Goal: Information Seeking & Learning: Learn about a topic

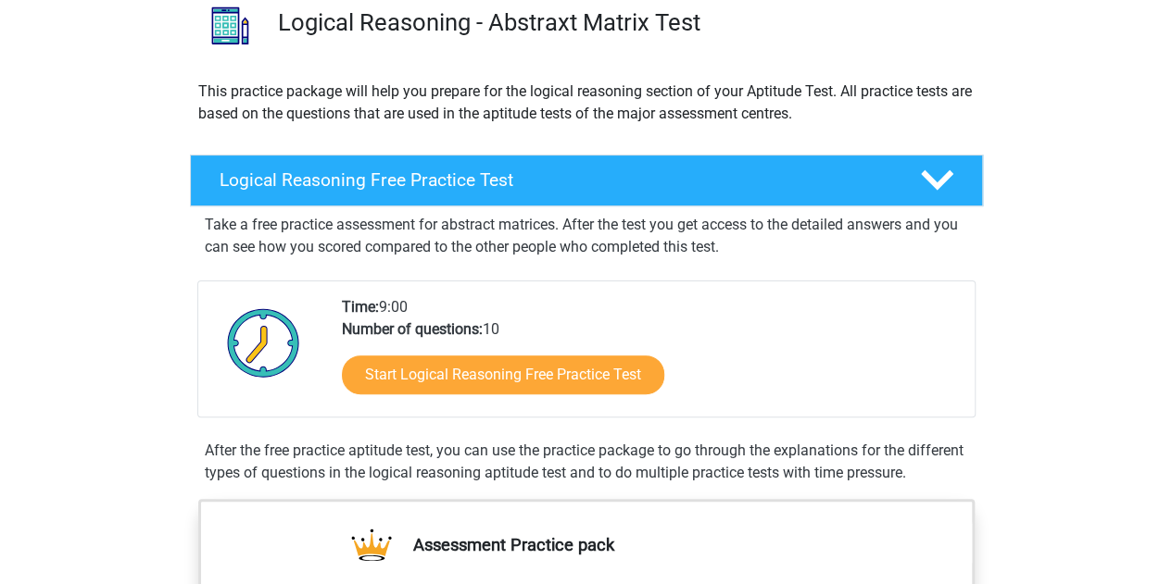
scroll to position [185, 0]
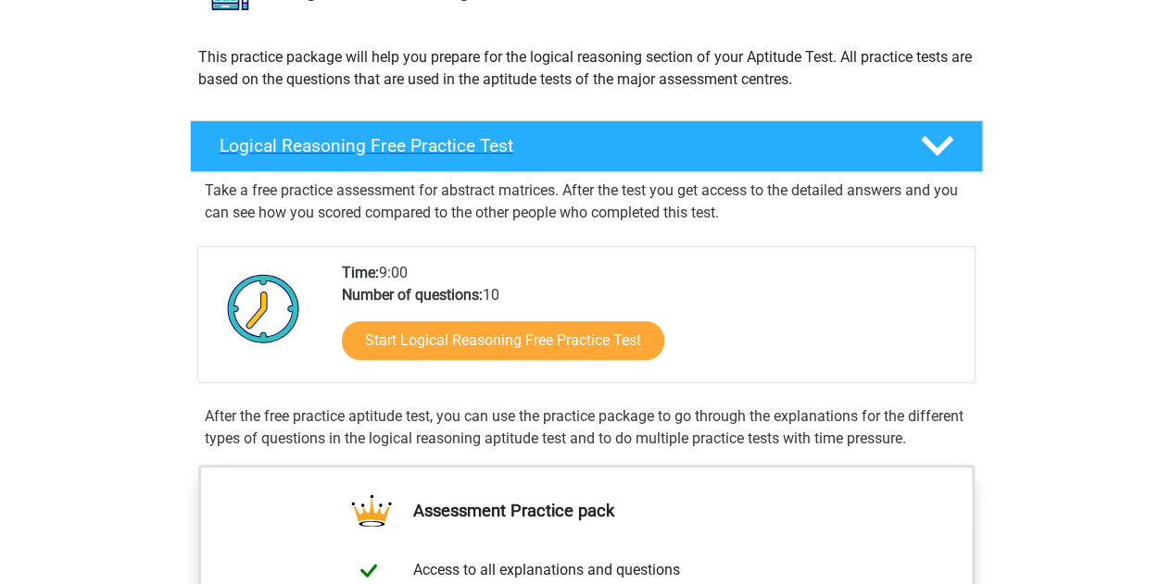
click at [931, 142] on icon at bounding box center [937, 146] width 32 height 32
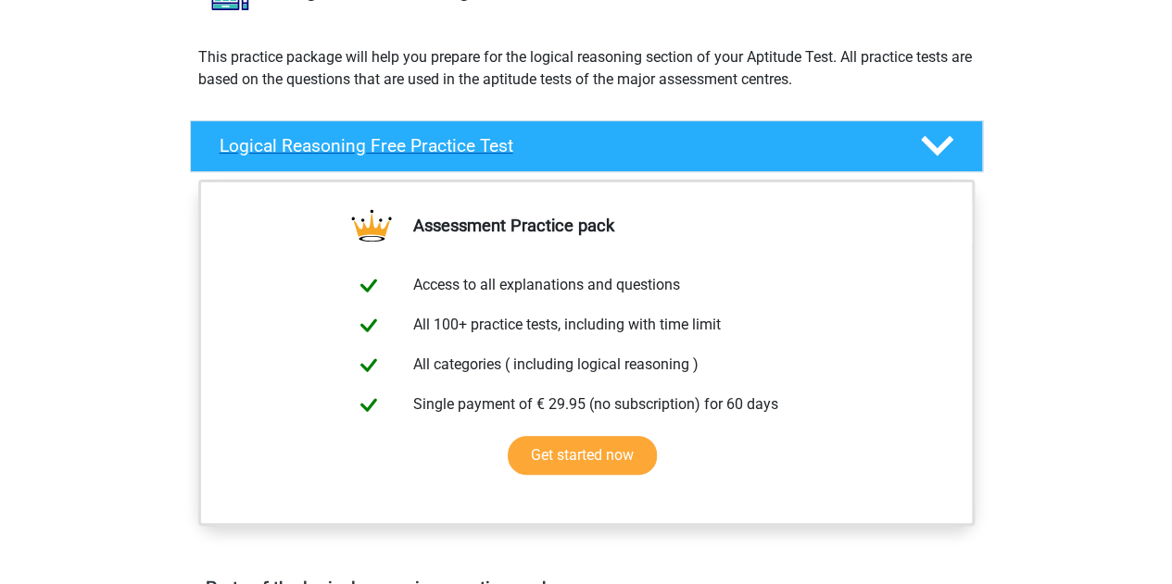
click at [928, 144] on polygon at bounding box center [937, 146] width 32 height 20
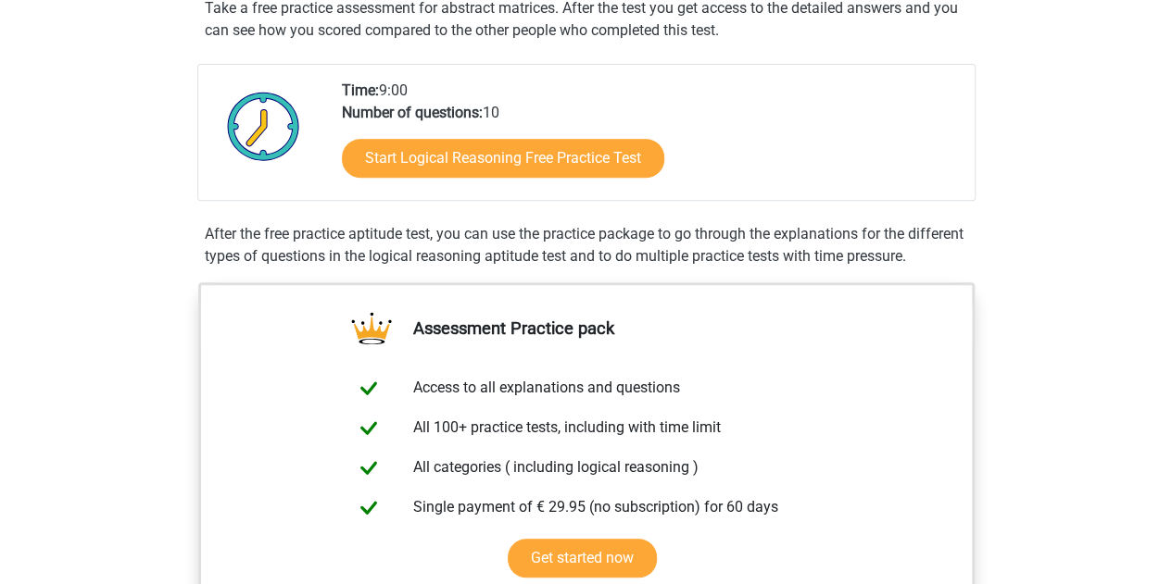
scroll to position [371, 0]
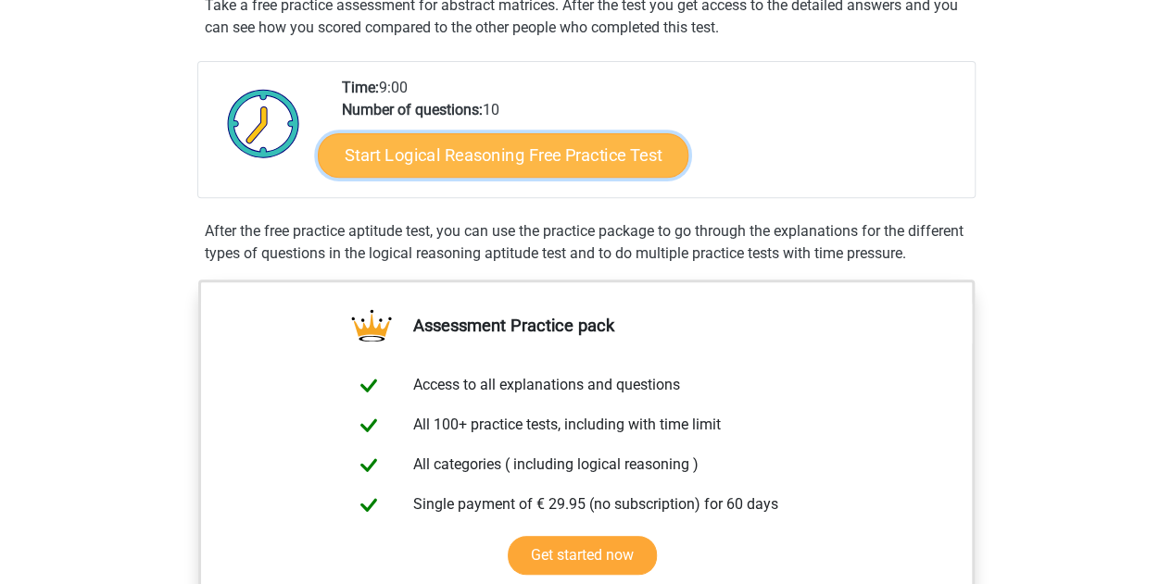
click at [546, 157] on link "Start Logical Reasoning Free Practice Test" at bounding box center [503, 154] width 371 height 44
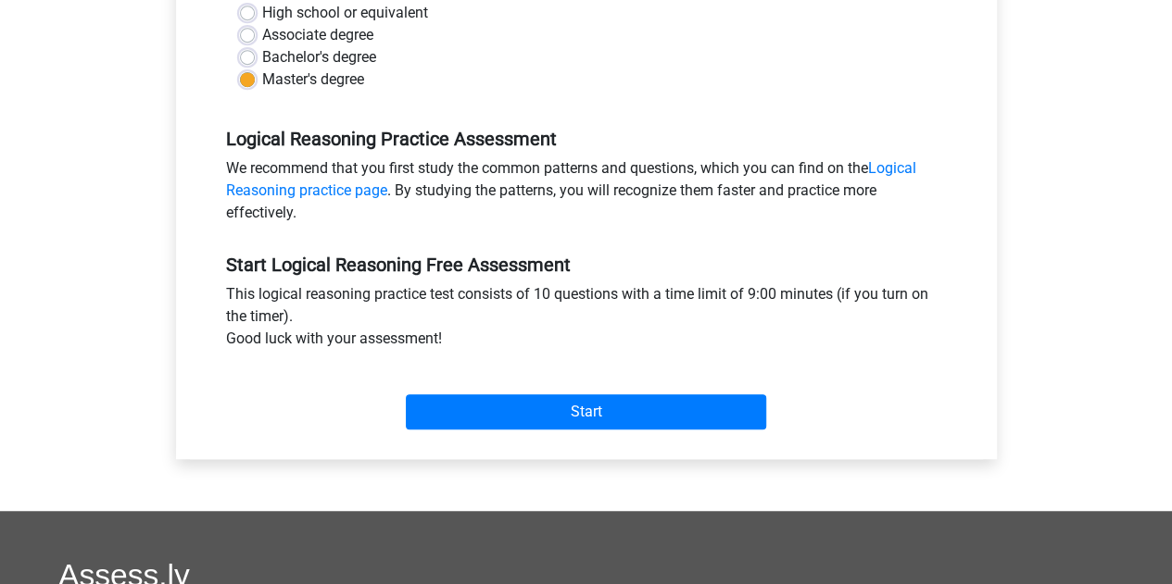
scroll to position [371, 0]
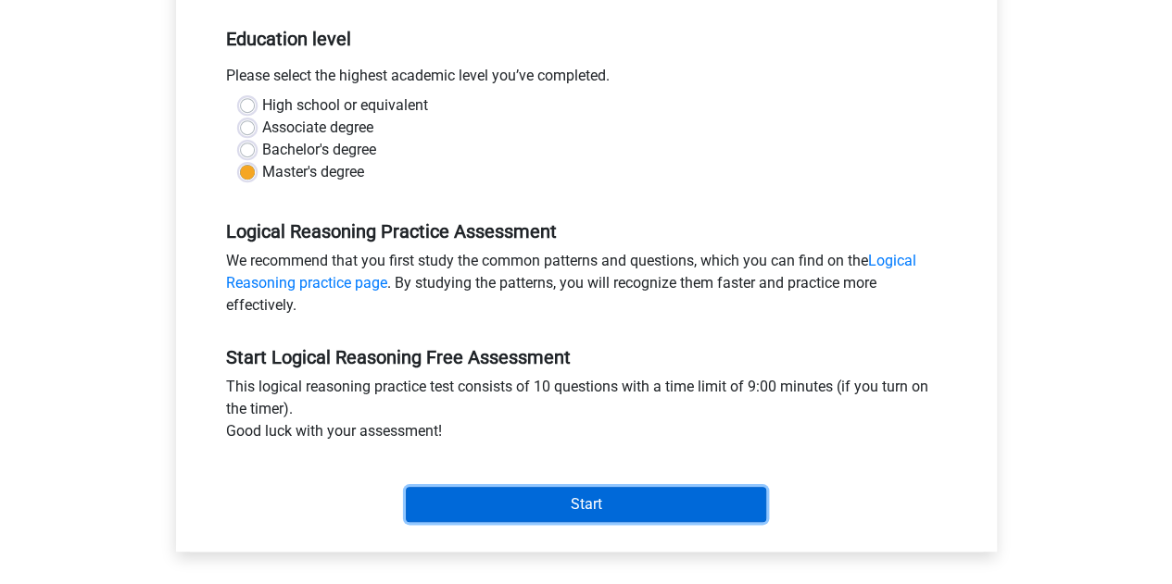
click at [572, 512] on input "Start" at bounding box center [586, 504] width 360 height 35
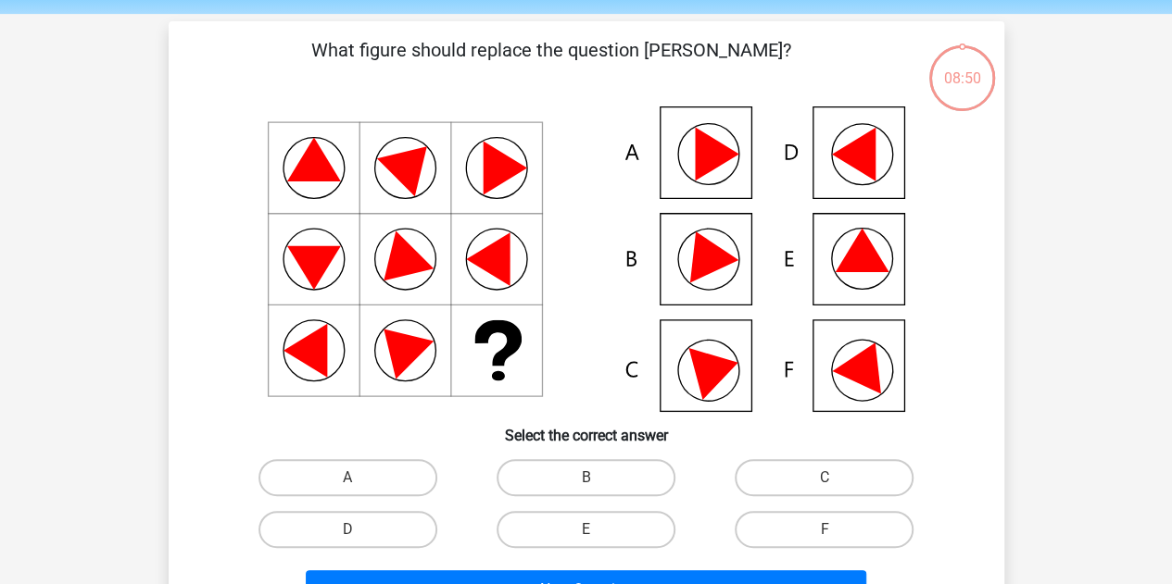
scroll to position [93, 0]
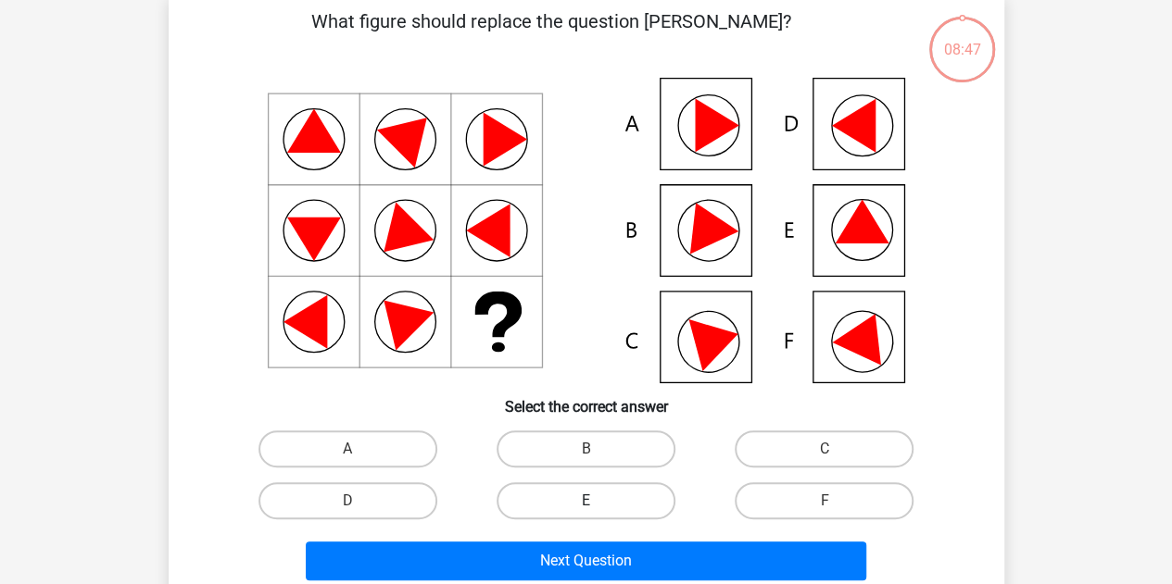
click at [606, 503] on label "E" at bounding box center [585, 501] width 179 height 37
click at [597, 503] on input "E" at bounding box center [591, 507] width 12 height 12
radio input "true"
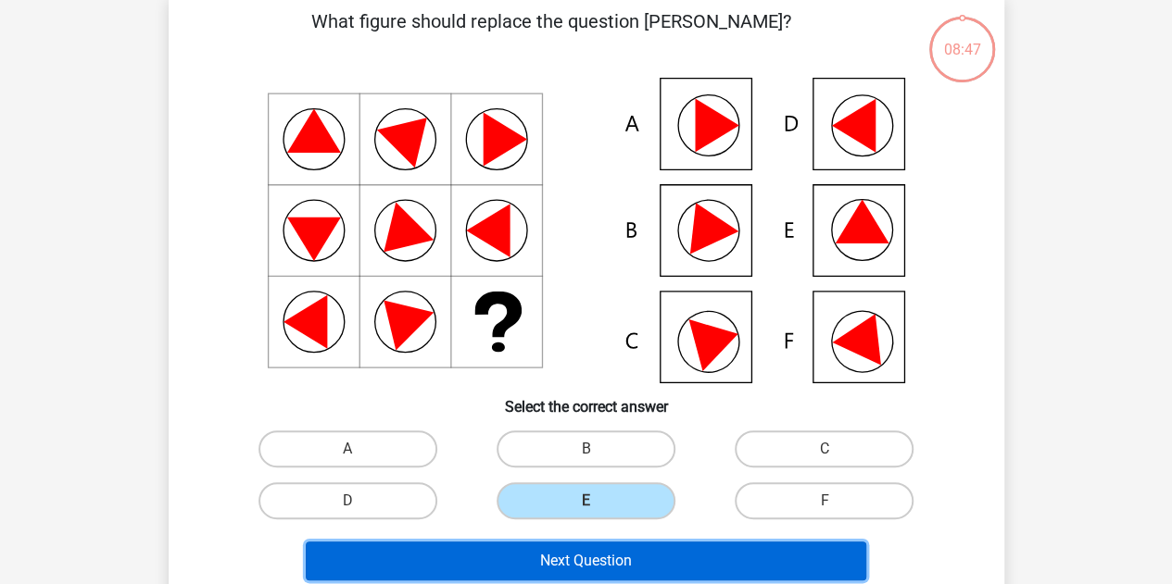
click at [591, 562] on button "Next Question" at bounding box center [586, 561] width 560 height 39
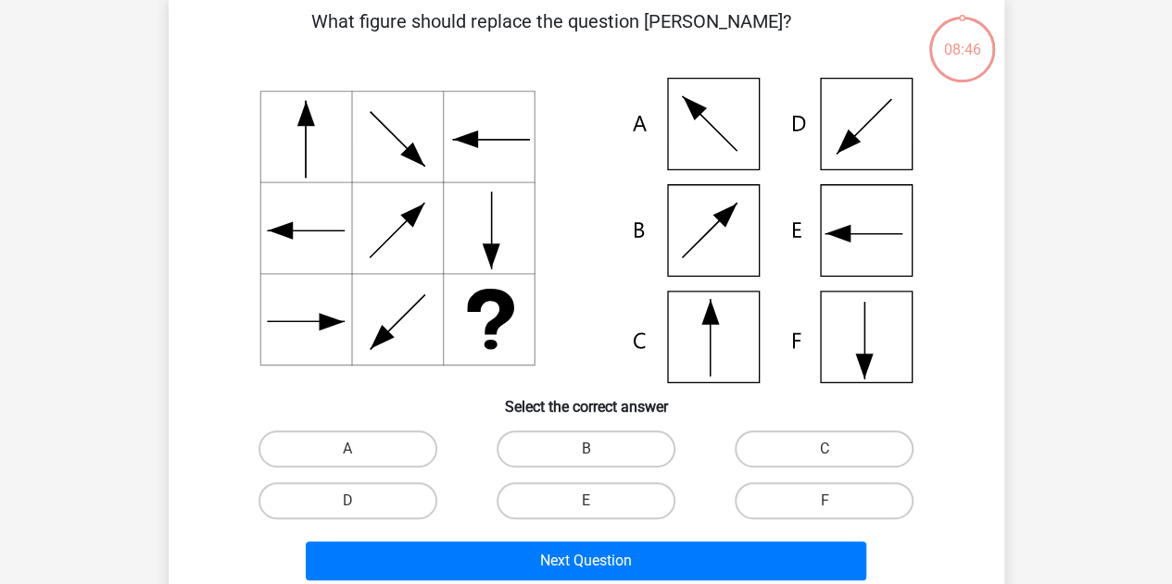
scroll to position [85, 0]
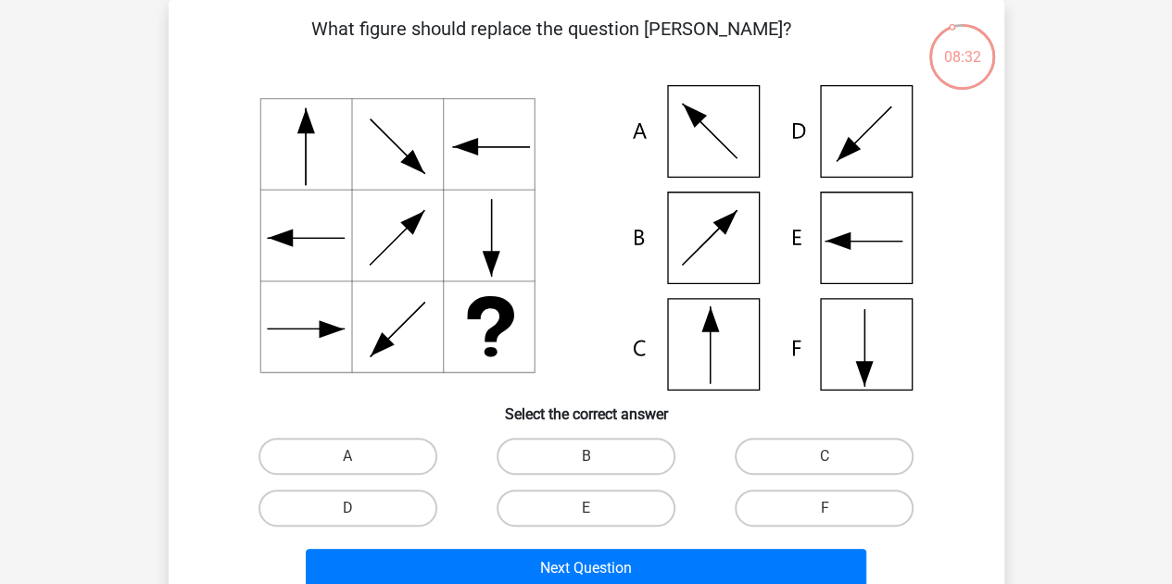
click at [832, 457] on input "C" at bounding box center [830, 463] width 12 height 12
radio input "true"
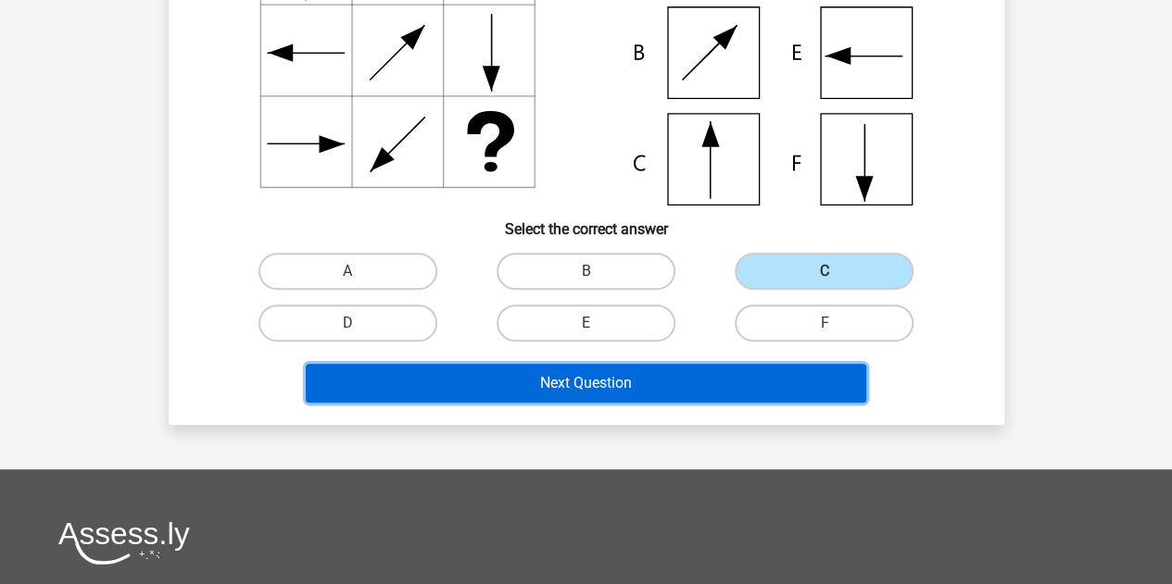
click at [644, 383] on button "Next Question" at bounding box center [586, 383] width 560 height 39
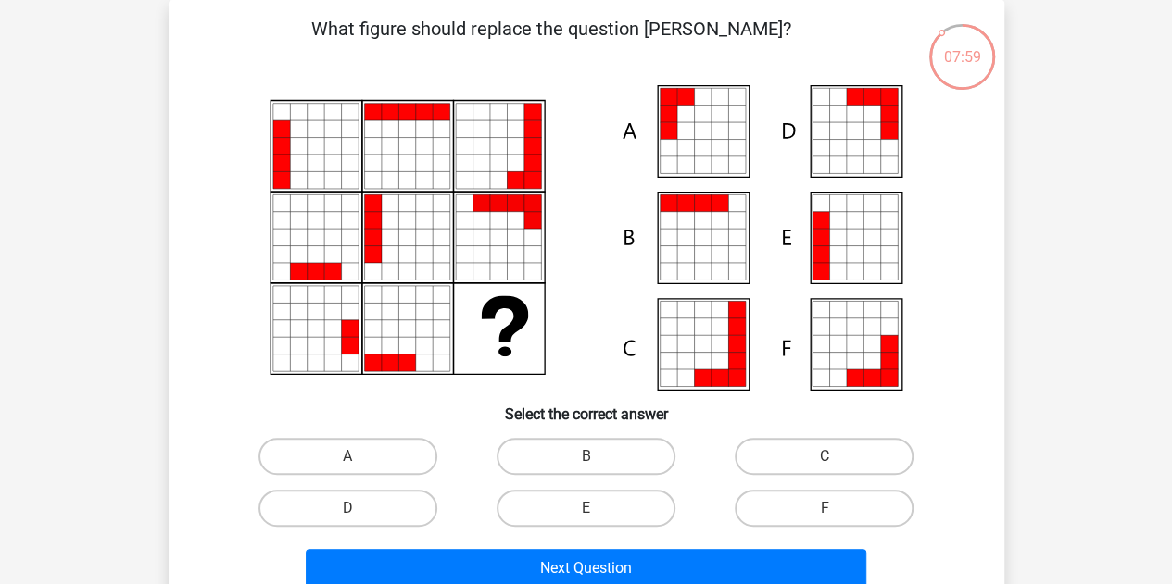
drag, startPoint x: 314, startPoint y: 450, endPoint x: 337, endPoint y: 476, distance: 34.8
click at [315, 450] on label "A" at bounding box center [347, 456] width 179 height 37
click at [347, 457] on input "A" at bounding box center [353, 463] width 12 height 12
radio input "true"
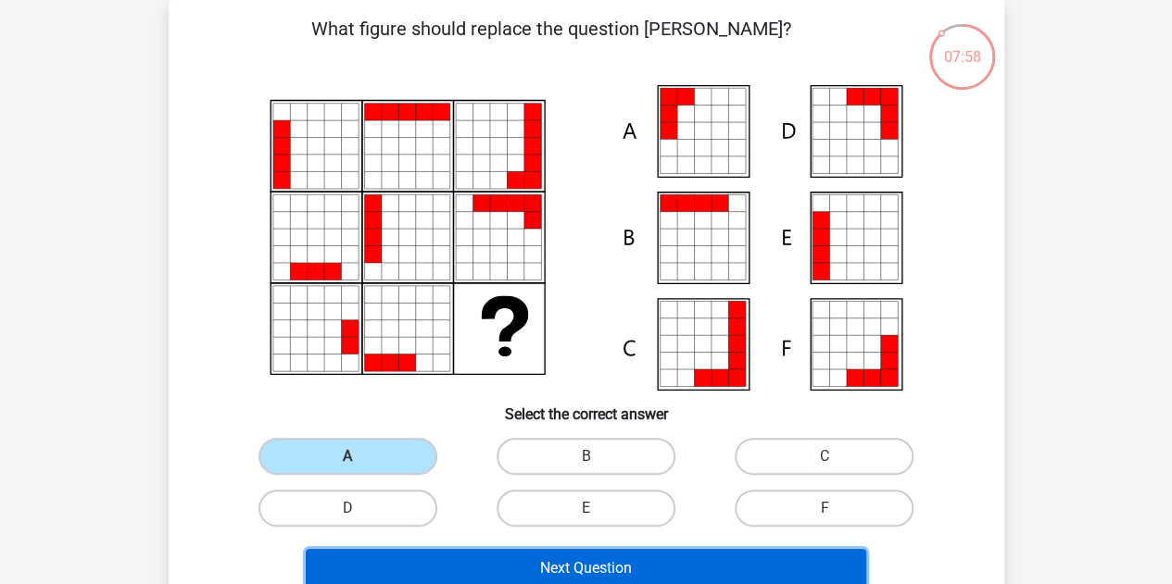
click at [532, 563] on button "Next Question" at bounding box center [586, 568] width 560 height 39
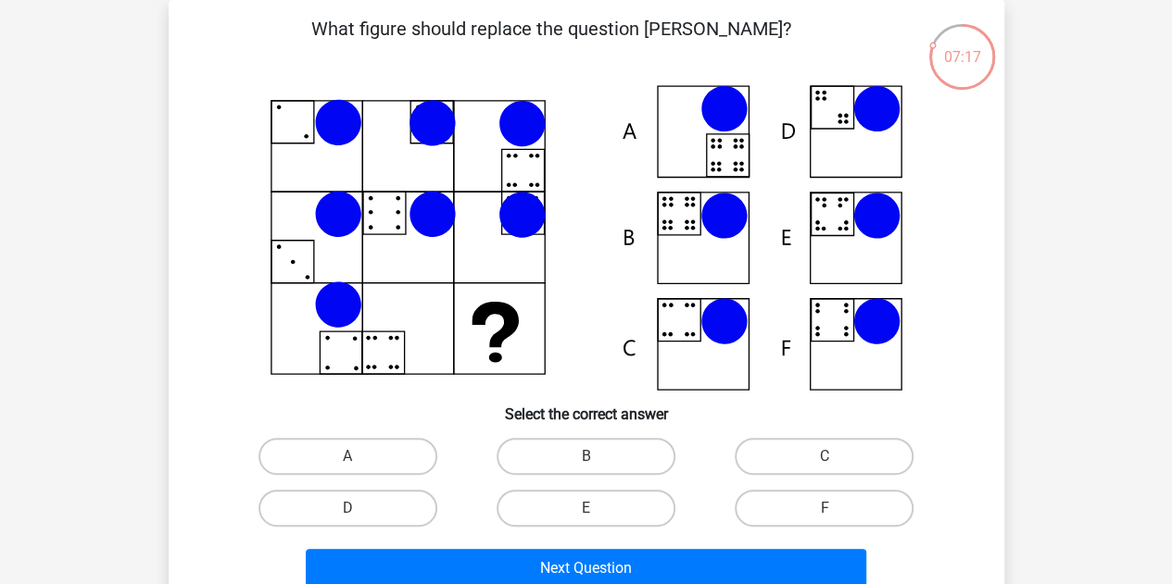
click at [351, 458] on input "A" at bounding box center [353, 463] width 12 height 12
radio input "true"
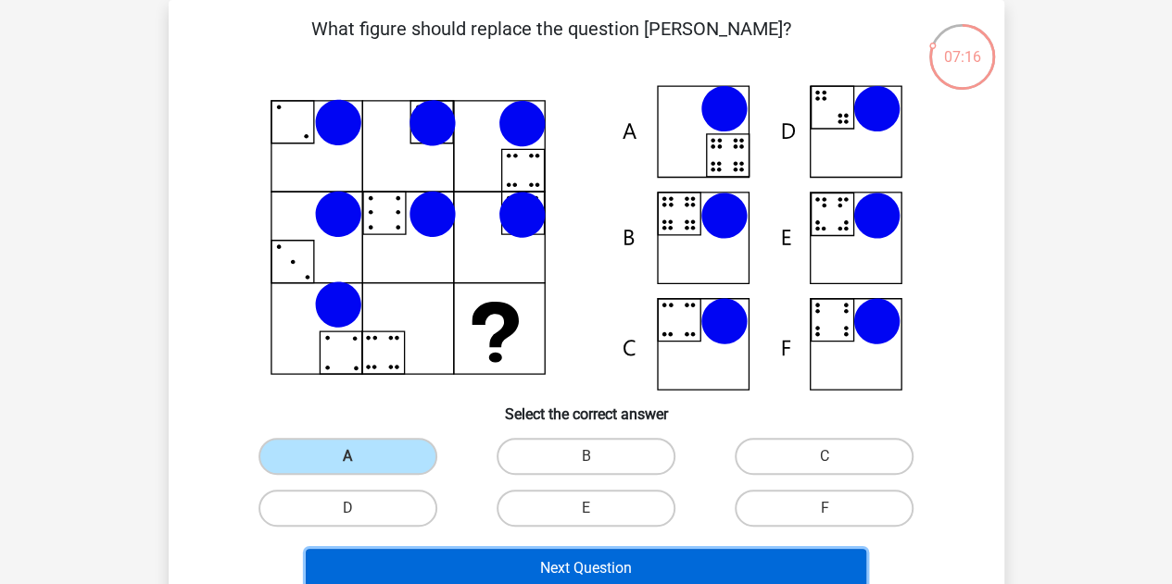
click at [551, 565] on button "Next Question" at bounding box center [586, 568] width 560 height 39
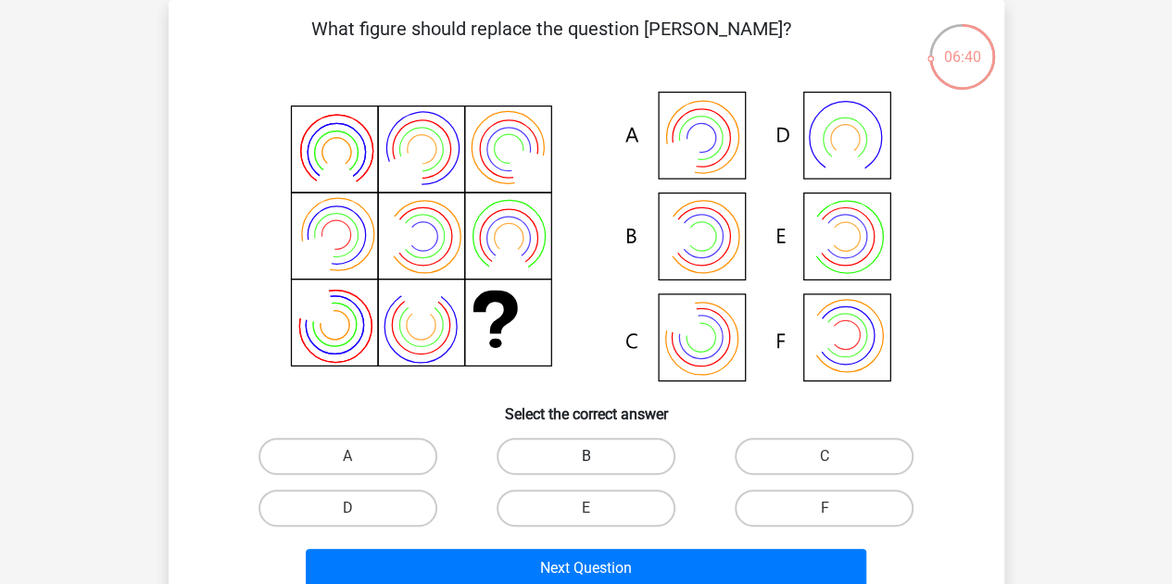
click at [584, 451] on label "B" at bounding box center [585, 456] width 179 height 37
click at [585, 457] on input "B" at bounding box center [591, 463] width 12 height 12
radio input "true"
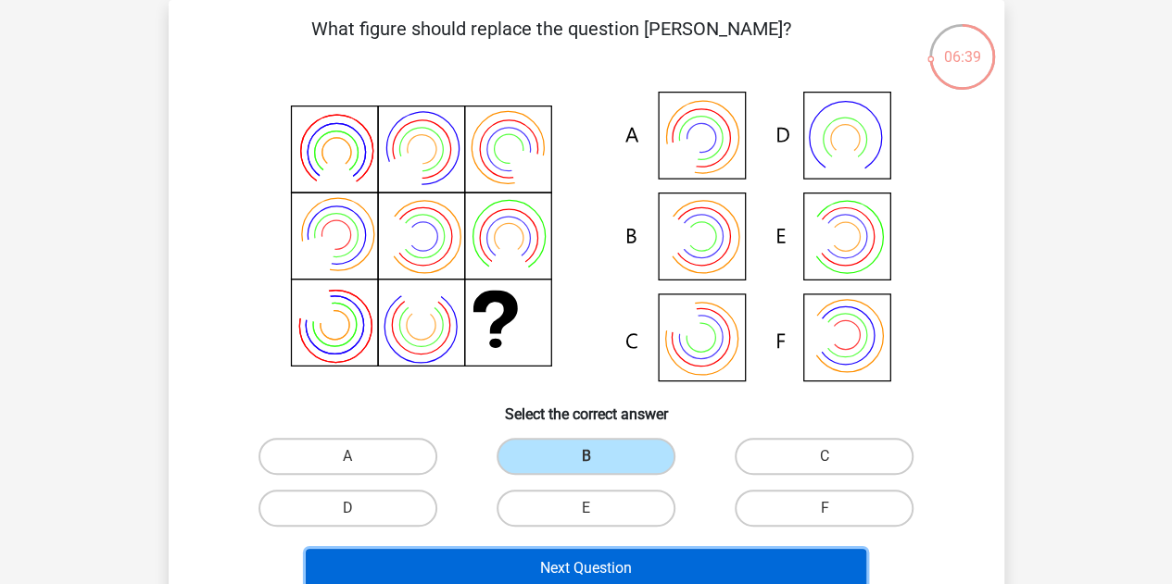
click at [591, 562] on button "Next Question" at bounding box center [586, 568] width 560 height 39
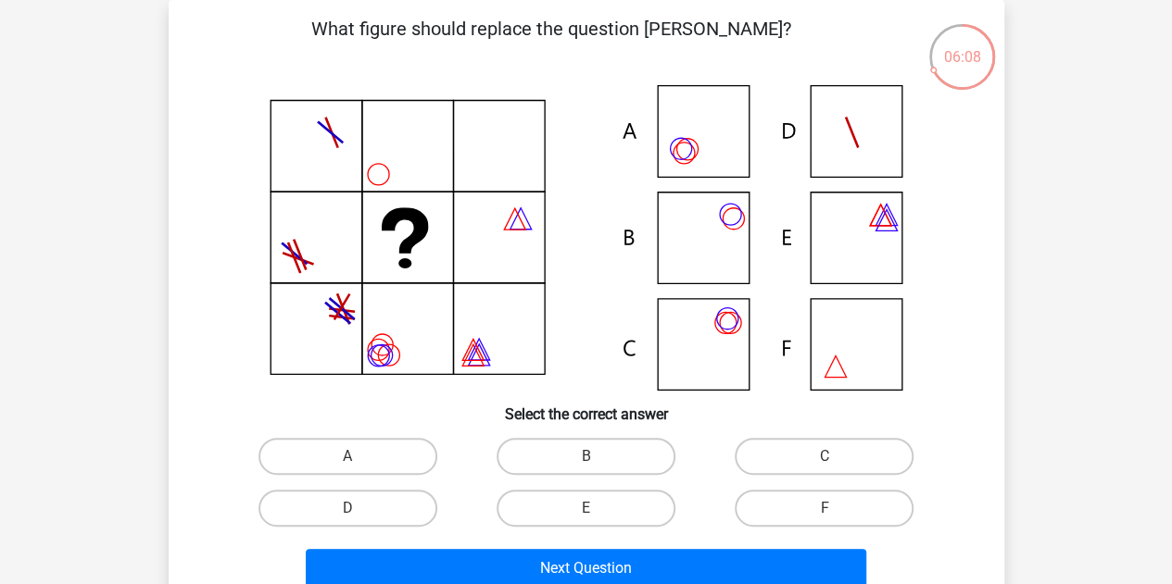
drag, startPoint x: 396, startPoint y: 456, endPoint x: 418, endPoint y: 487, distance: 38.0
click at [396, 459] on label "A" at bounding box center [347, 456] width 179 height 37
click at [359, 459] on input "A" at bounding box center [353, 463] width 12 height 12
radio input "true"
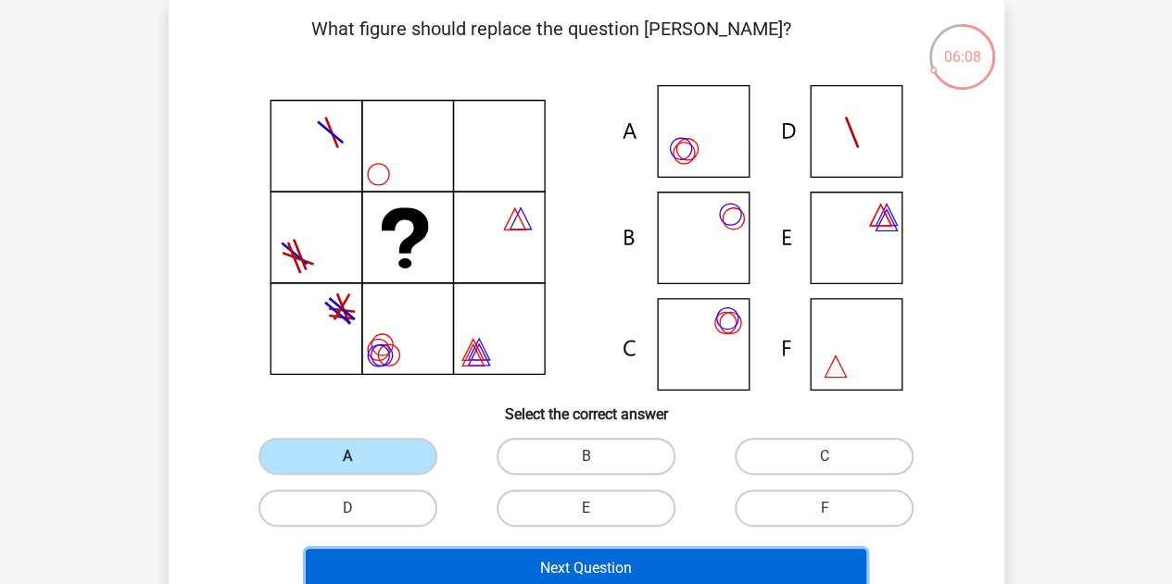
click at [508, 560] on button "Next Question" at bounding box center [586, 568] width 560 height 39
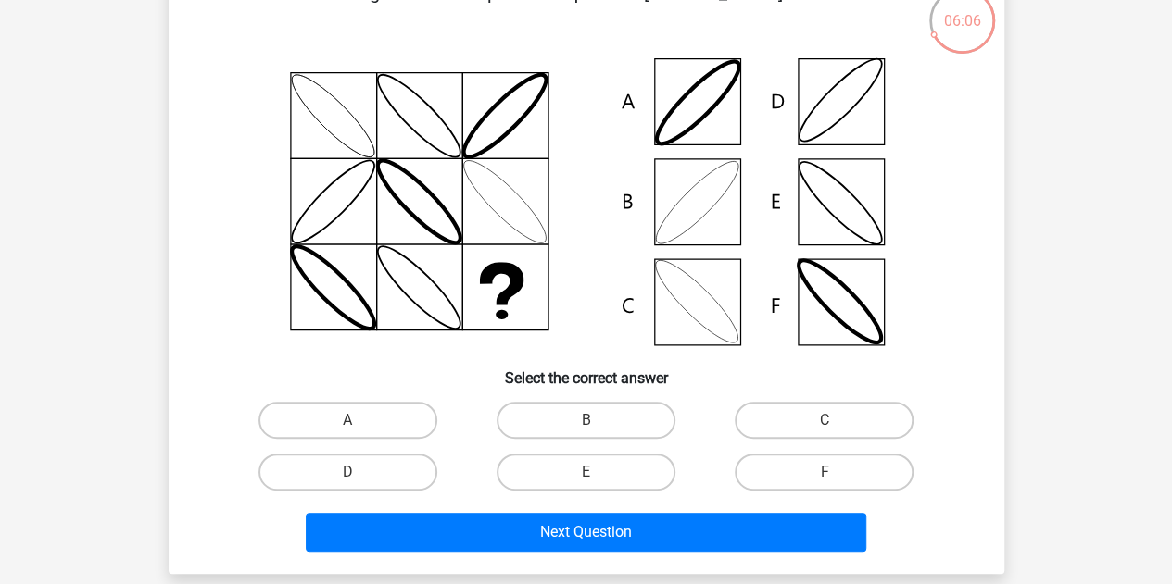
scroll to position [93, 0]
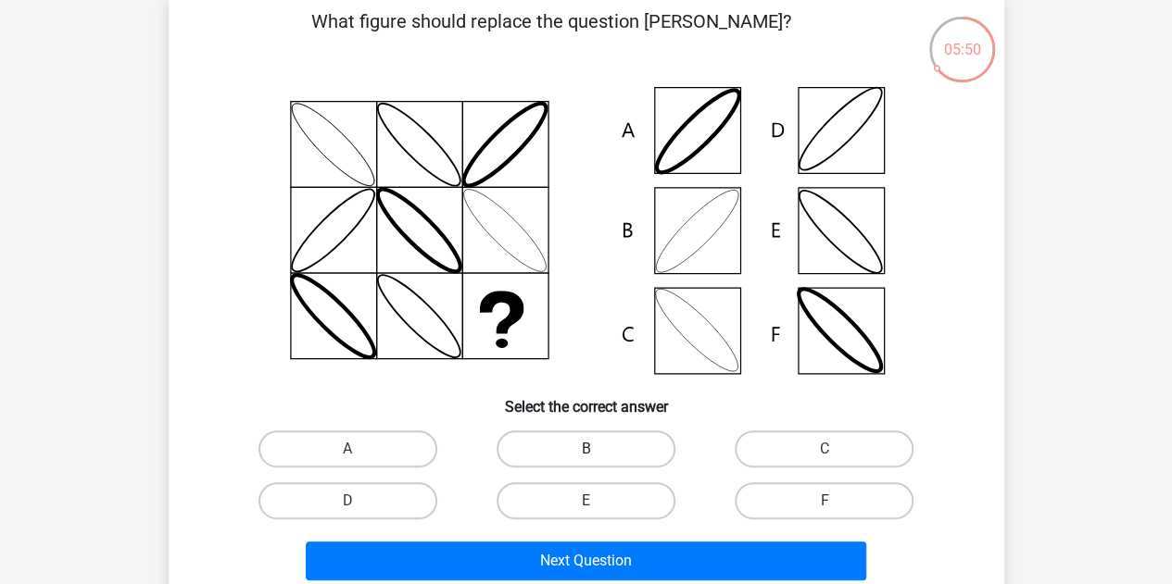
click at [563, 445] on label "B" at bounding box center [585, 449] width 179 height 37
click at [585, 449] on input "B" at bounding box center [591, 455] width 12 height 12
radio input "true"
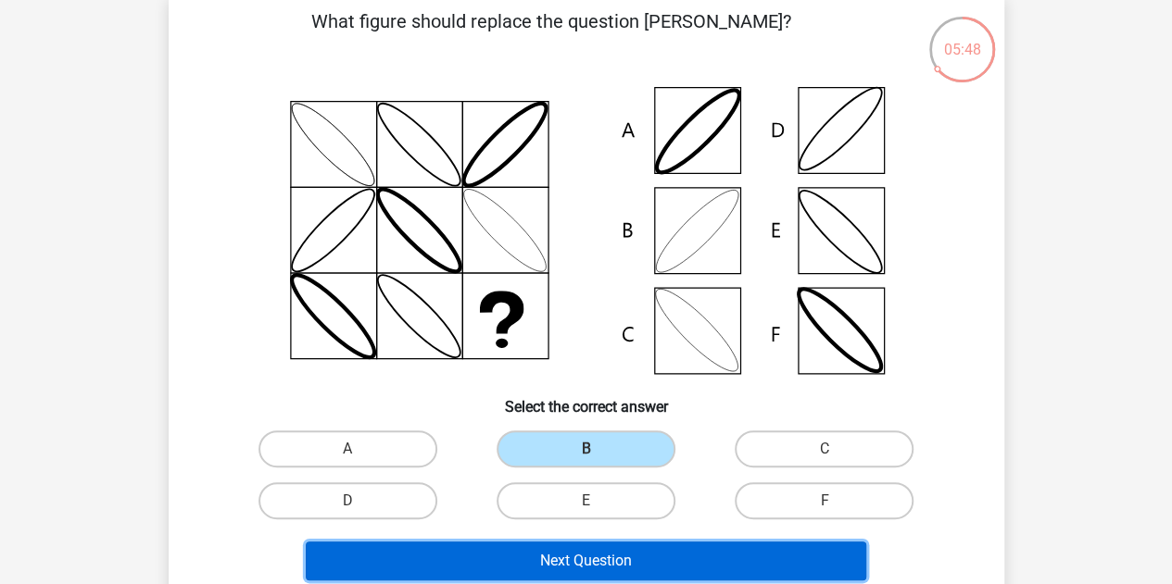
click at [565, 565] on button "Next Question" at bounding box center [586, 561] width 560 height 39
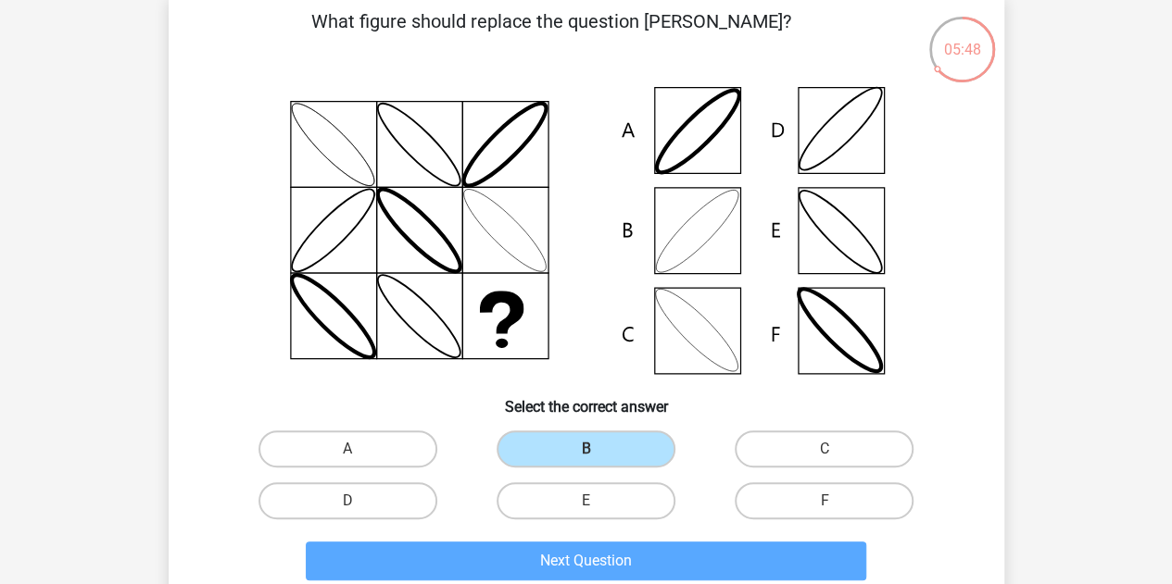
scroll to position [85, 0]
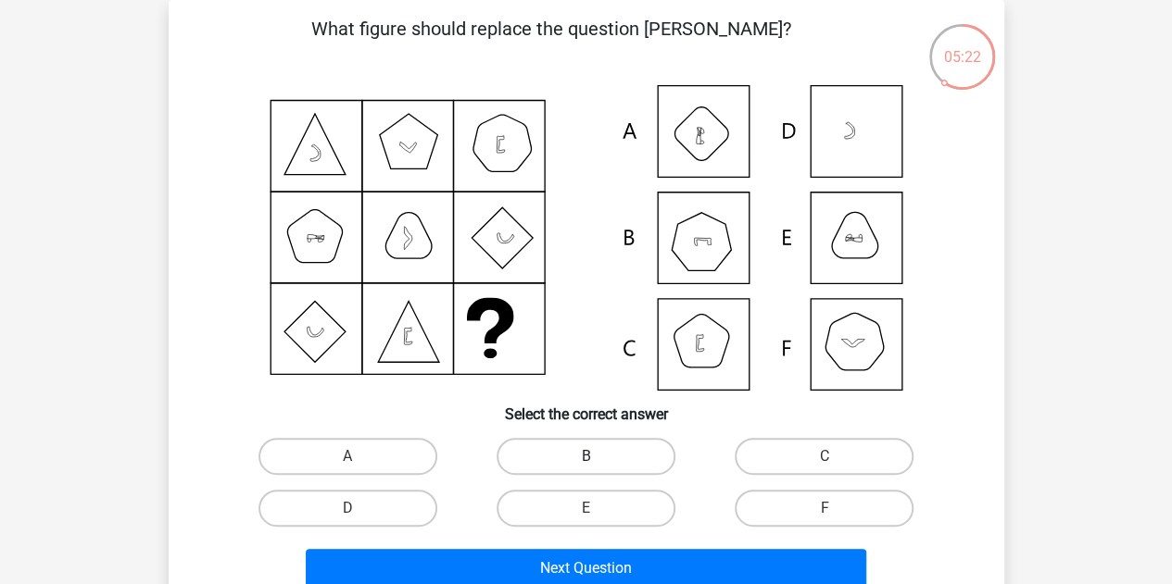
click at [561, 454] on label "B" at bounding box center [585, 456] width 179 height 37
click at [585, 457] on input "B" at bounding box center [591, 463] width 12 height 12
radio input "true"
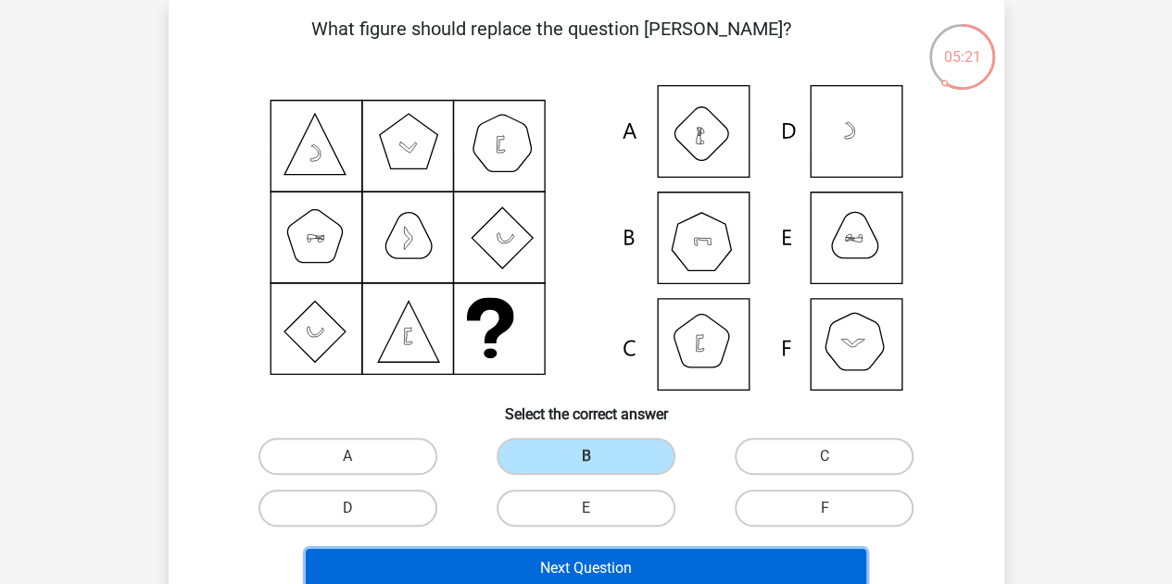
click at [627, 569] on button "Next Question" at bounding box center [586, 568] width 560 height 39
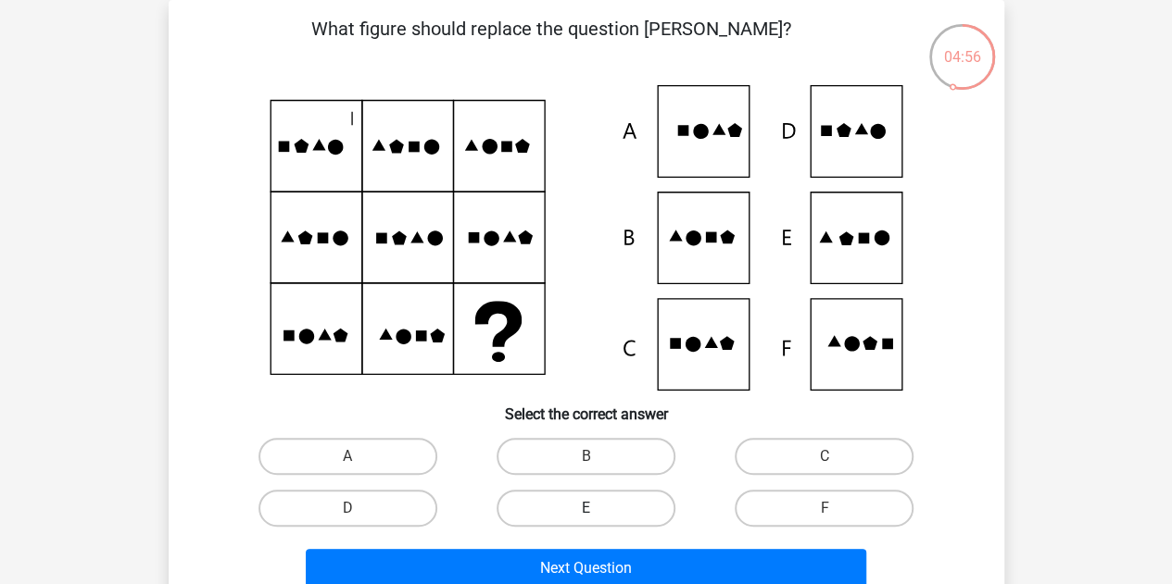
click at [595, 500] on label "E" at bounding box center [585, 508] width 179 height 37
click at [595, 509] on input "E" at bounding box center [591, 515] width 12 height 12
radio input "true"
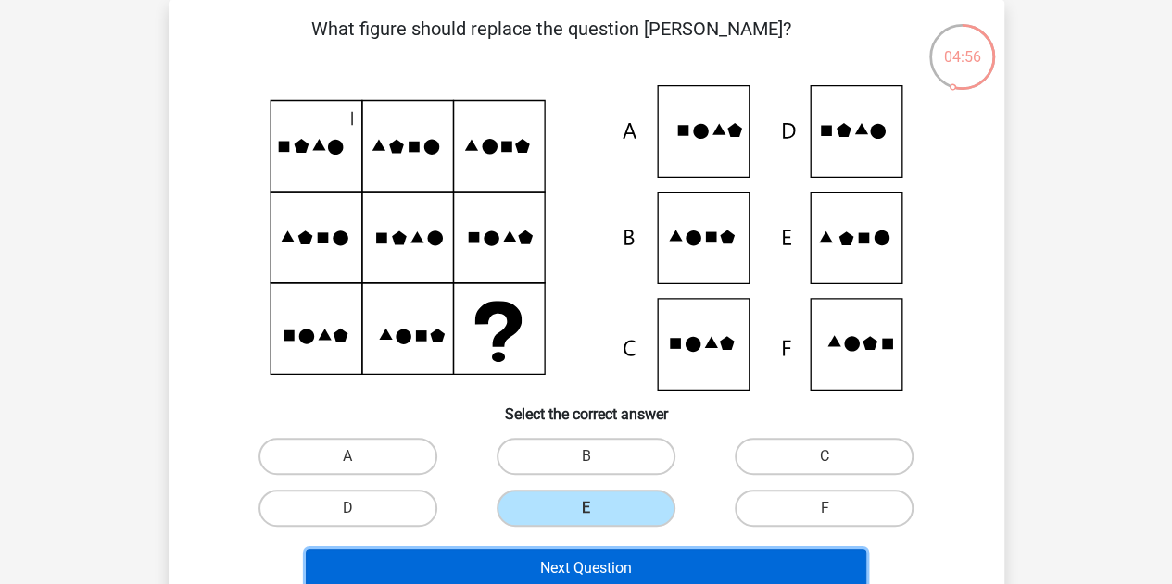
click at [597, 566] on button "Next Question" at bounding box center [586, 568] width 560 height 39
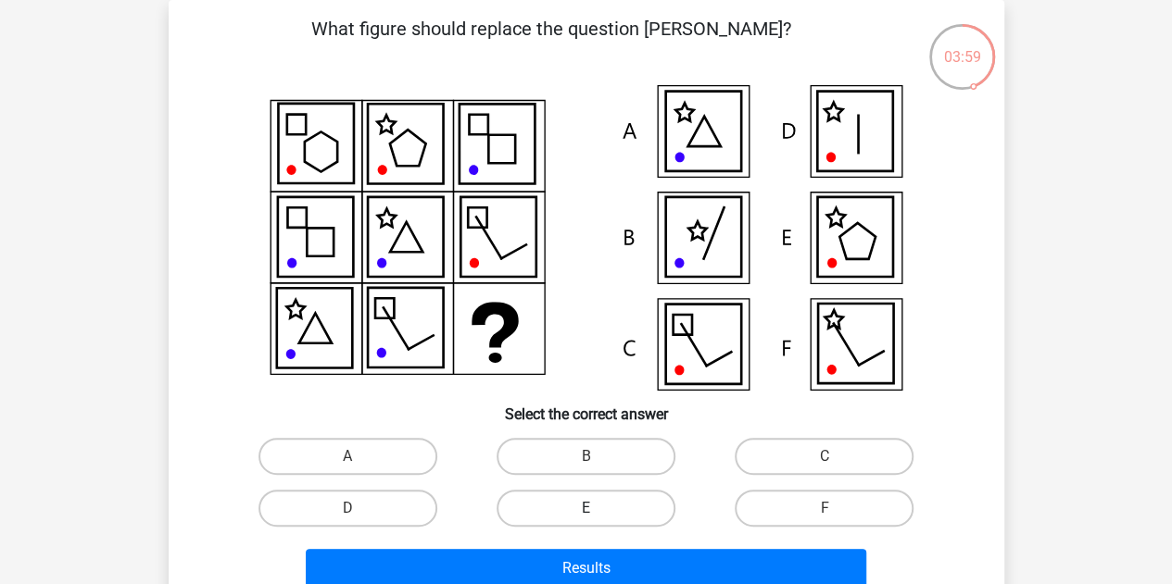
drag, startPoint x: 617, startPoint y: 507, endPoint x: 600, endPoint y: 537, distance: 34.8
click at [617, 510] on label "E" at bounding box center [585, 508] width 179 height 37
click at [597, 510] on input "E" at bounding box center [591, 515] width 12 height 12
radio input "true"
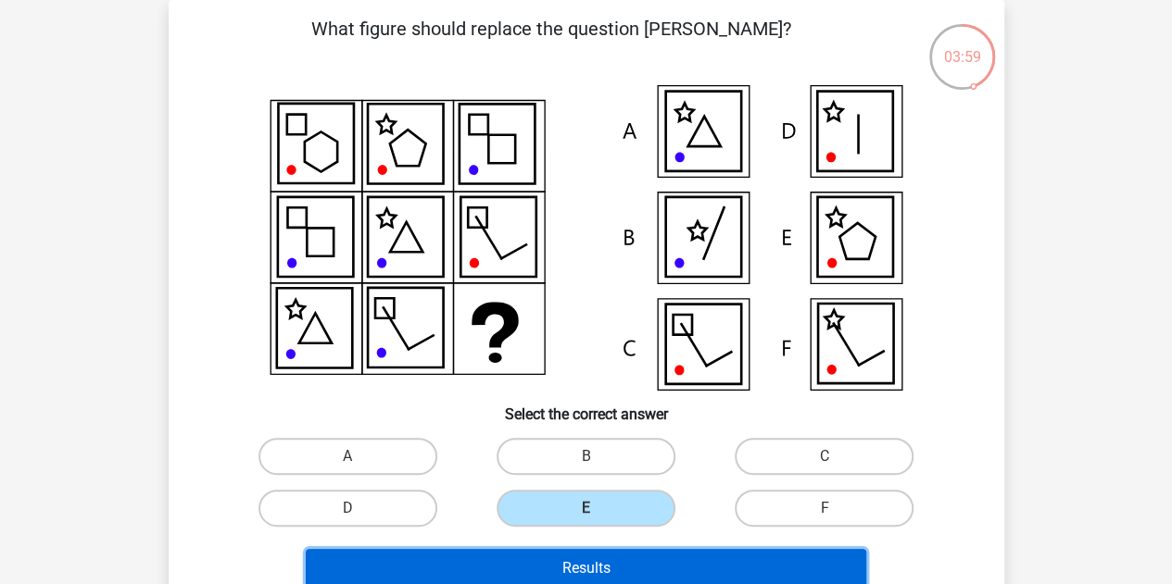
click at [604, 557] on button "Results" at bounding box center [586, 568] width 560 height 39
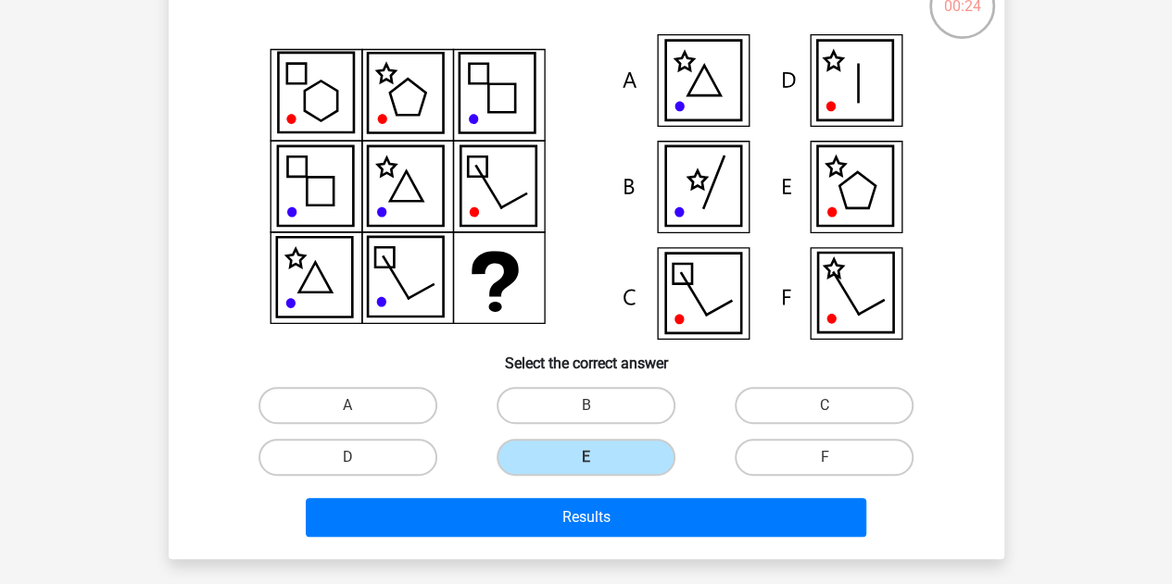
scroll to position [178, 0]
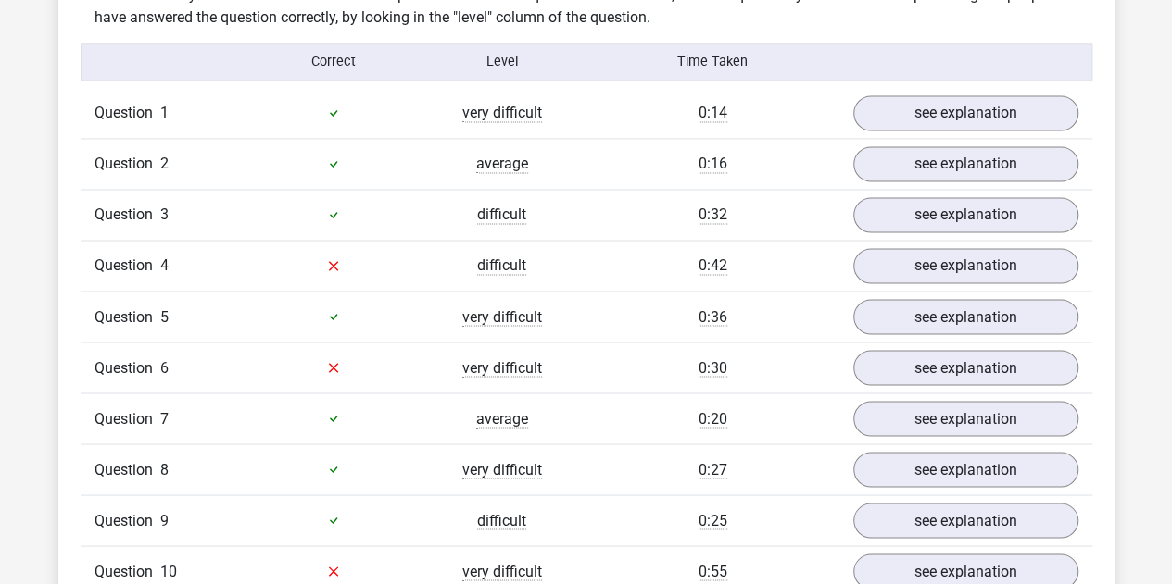
scroll to position [1482, 0]
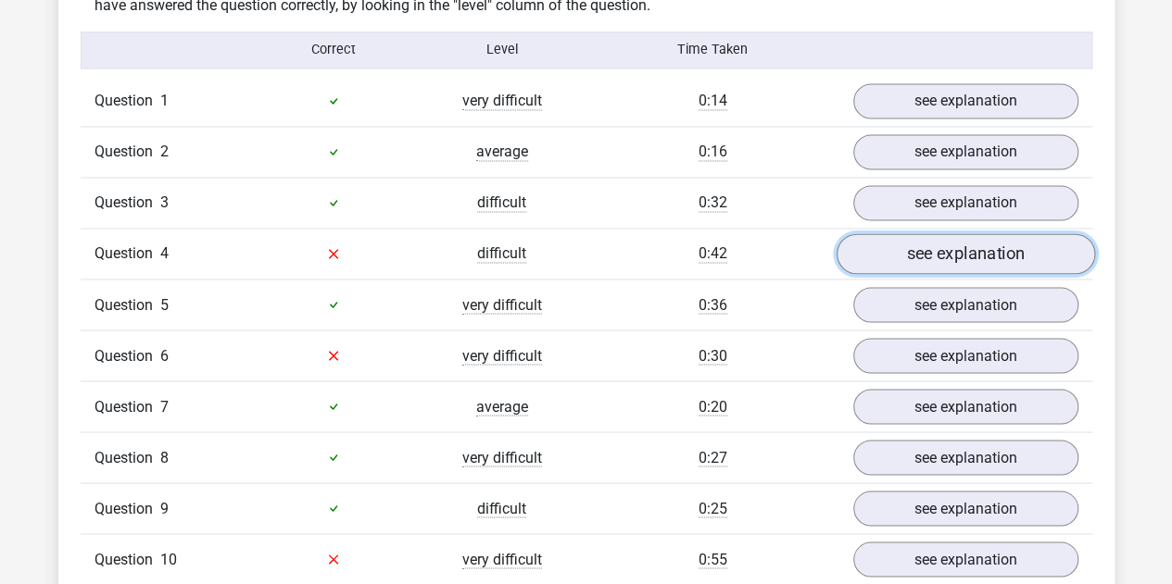
click at [924, 245] on link "see explanation" at bounding box center [964, 253] width 258 height 41
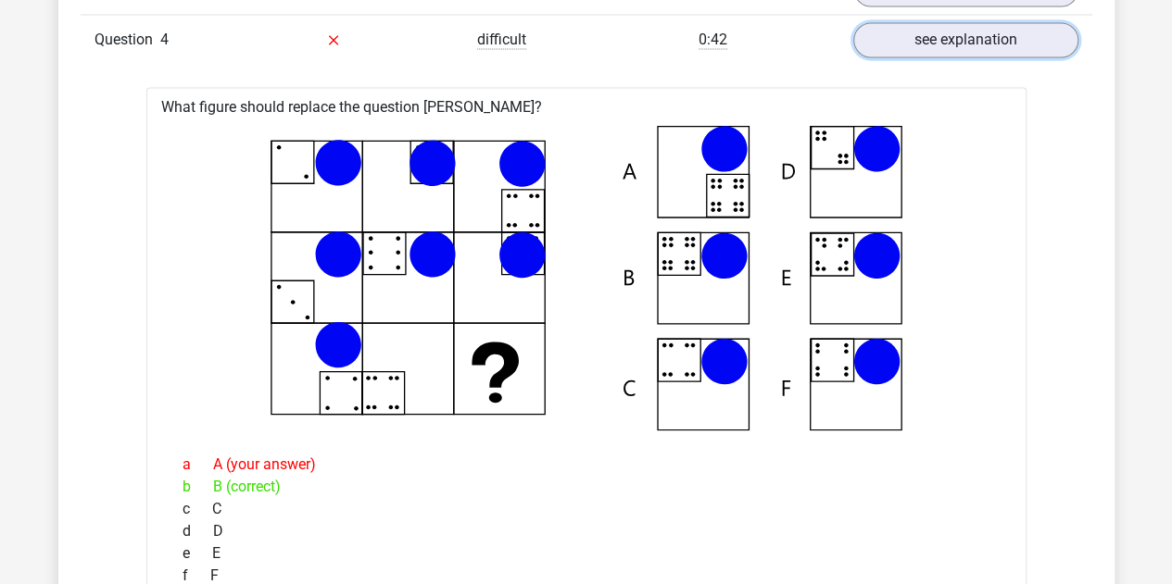
scroll to position [1667, 0]
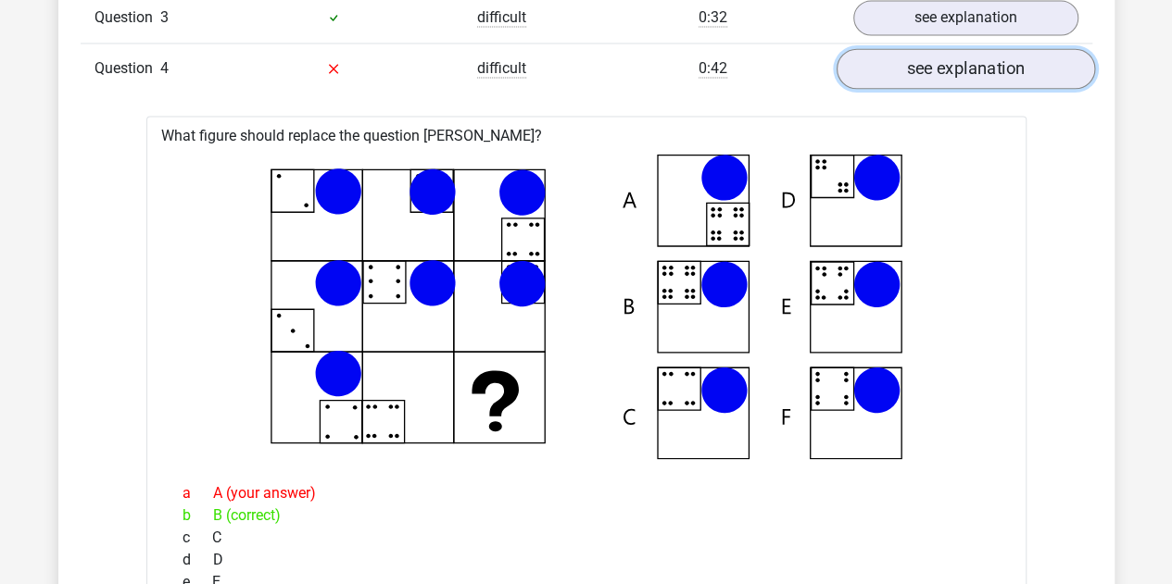
click at [926, 60] on link "see explanation" at bounding box center [964, 68] width 258 height 41
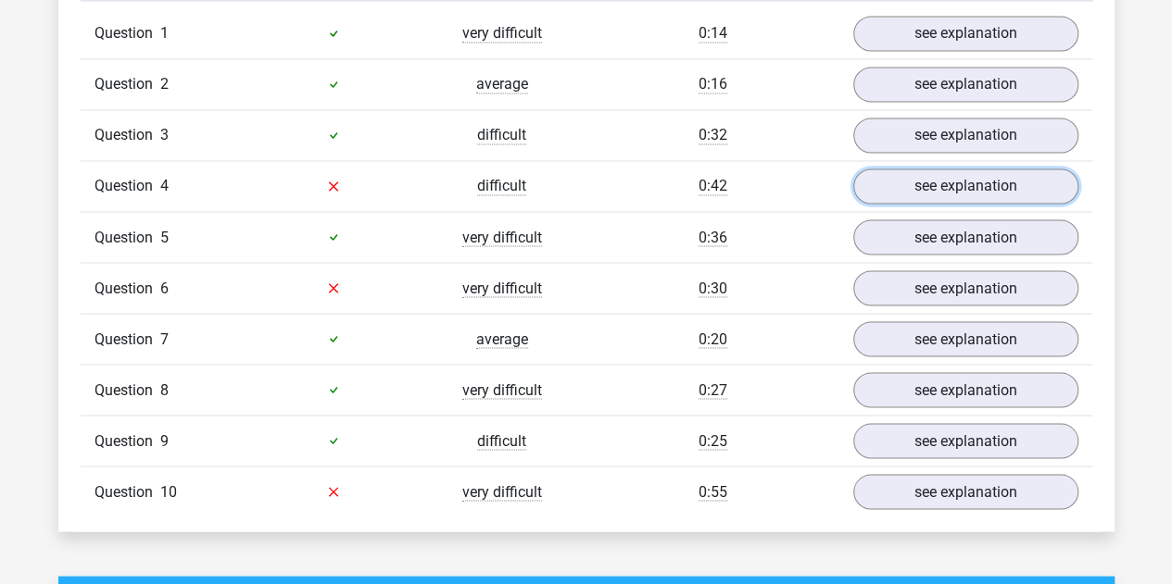
scroll to position [1575, 0]
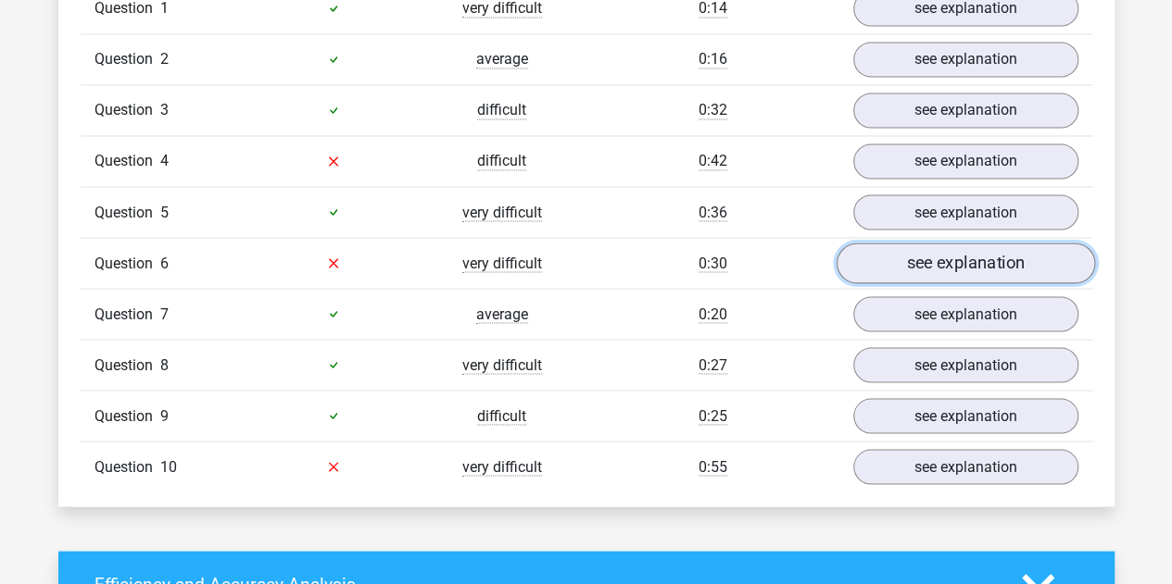
click at [973, 249] on link "see explanation" at bounding box center [964, 263] width 258 height 41
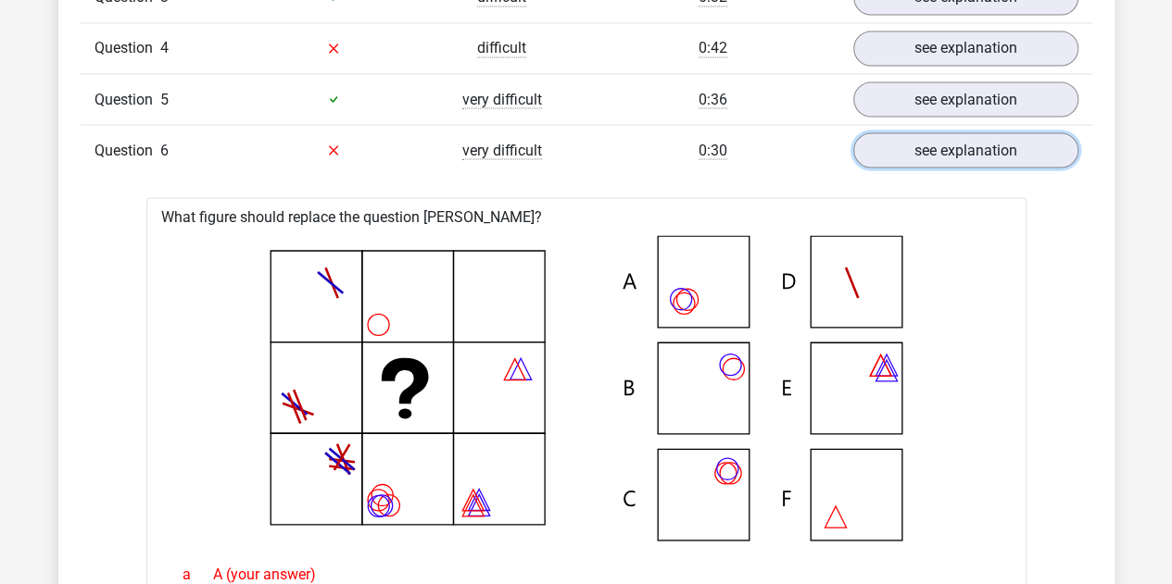
scroll to position [1667, 0]
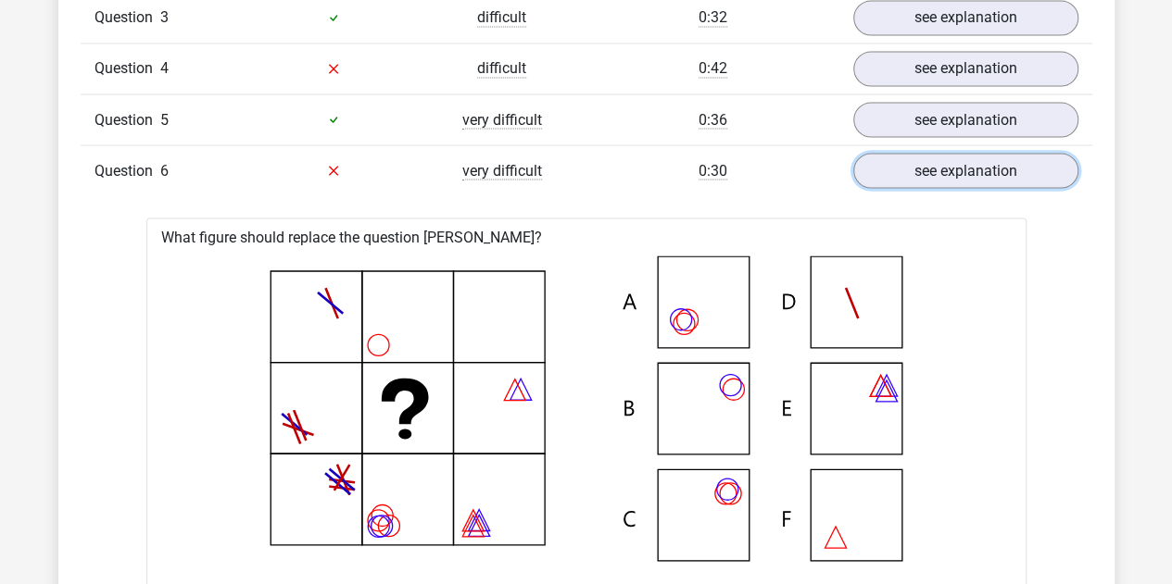
drag, startPoint x: 964, startPoint y: 175, endPoint x: 918, endPoint y: 183, distance: 47.1
click at [964, 175] on link "see explanation" at bounding box center [965, 170] width 225 height 35
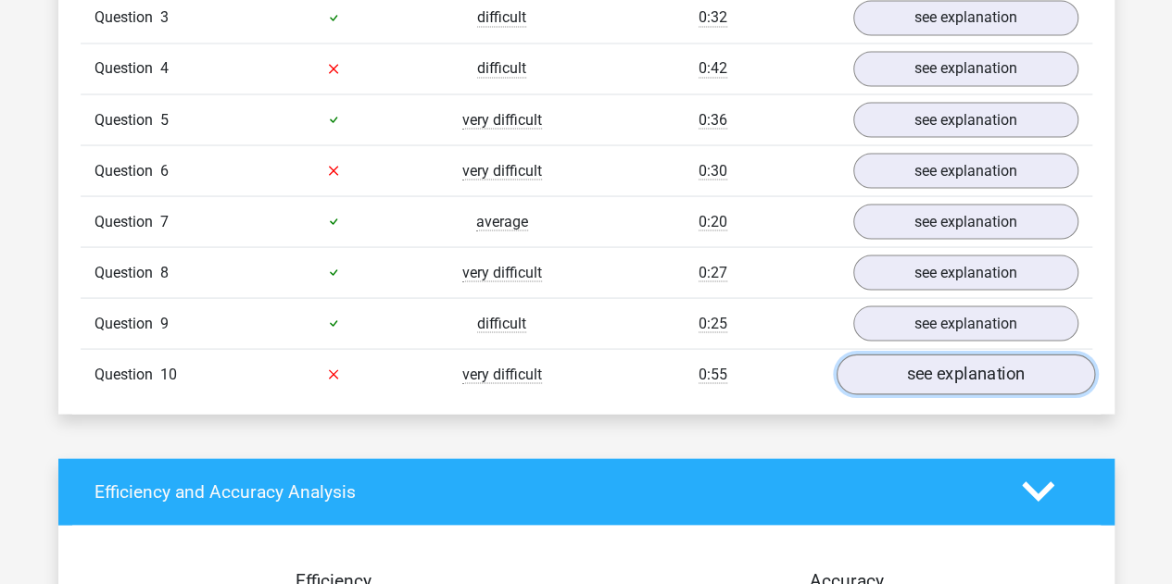
click at [929, 368] on link "see explanation" at bounding box center [964, 374] width 258 height 41
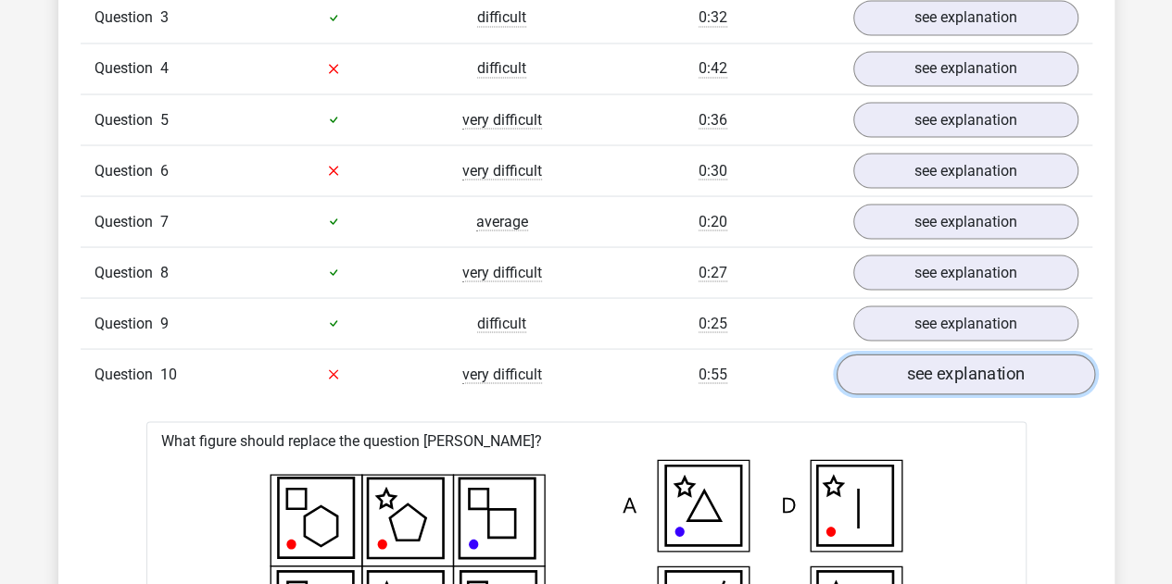
drag, startPoint x: 919, startPoint y: 363, endPoint x: 888, endPoint y: 375, distance: 32.9
click at [919, 363] on link "see explanation" at bounding box center [964, 374] width 258 height 41
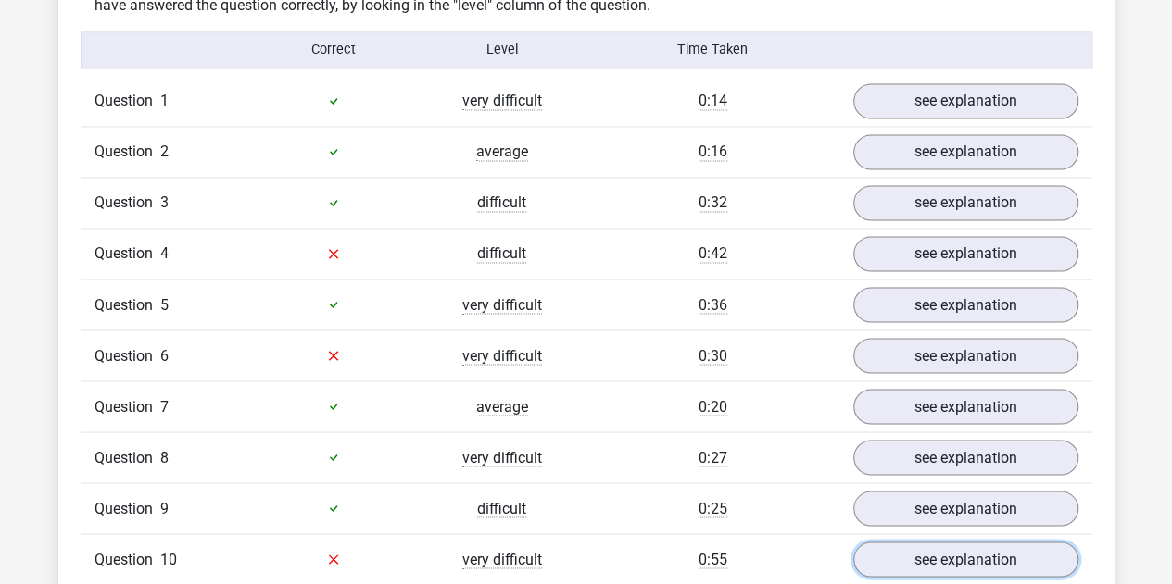
scroll to position [185, 0]
